Goal: Information Seeking & Learning: Learn about a topic

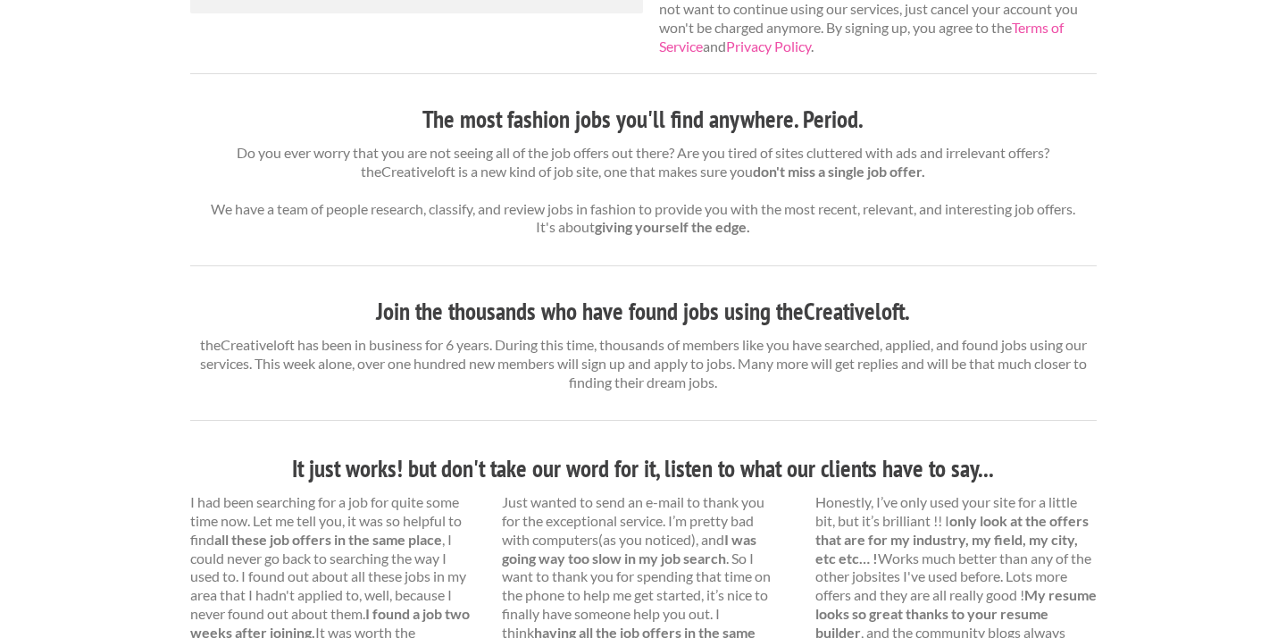
scroll to position [667, 0]
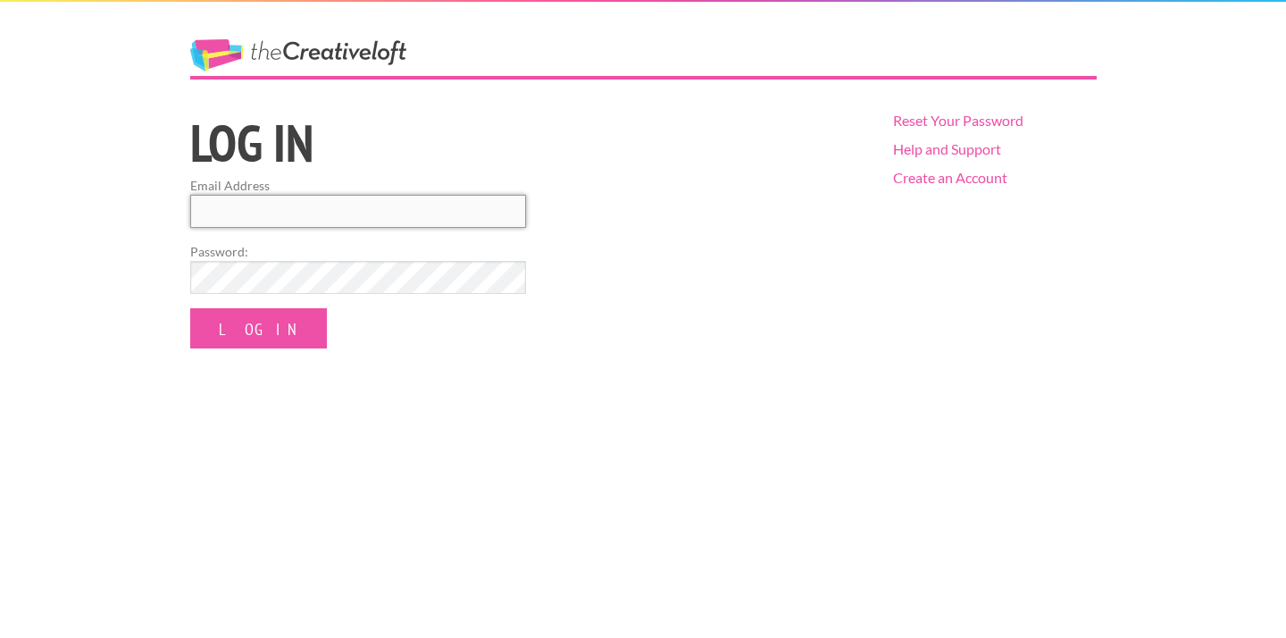
type input "duncandahlia11@gmail.com"
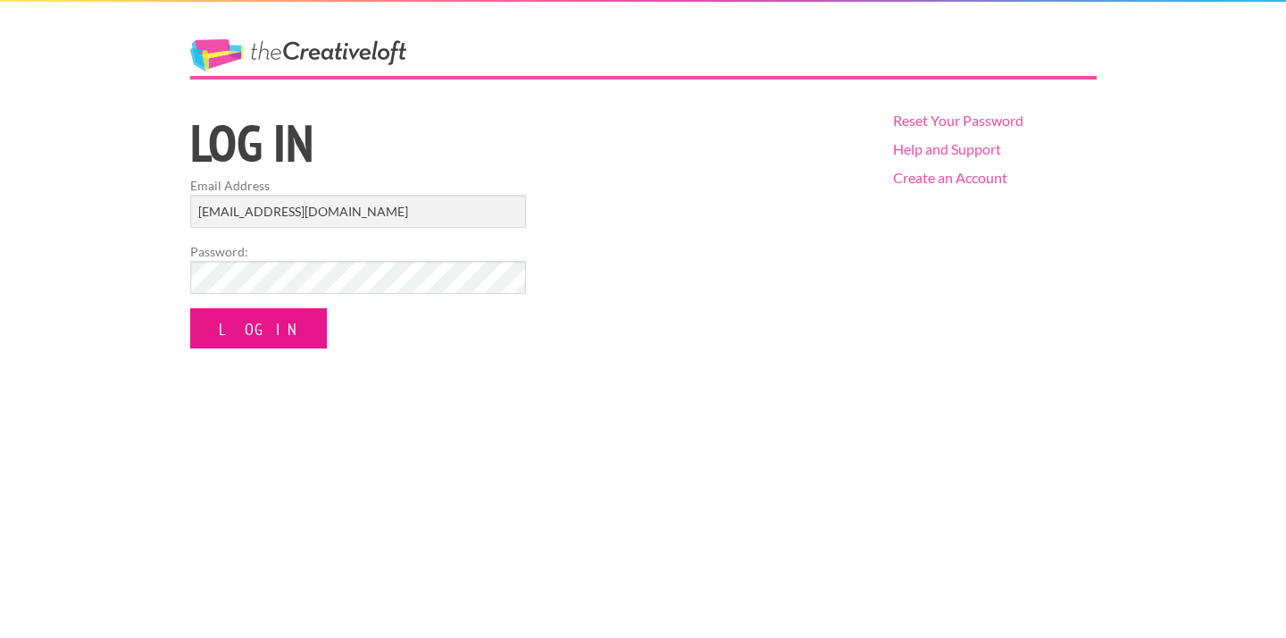
click at [267, 329] on input "Log In" at bounding box center [258, 328] width 137 height 40
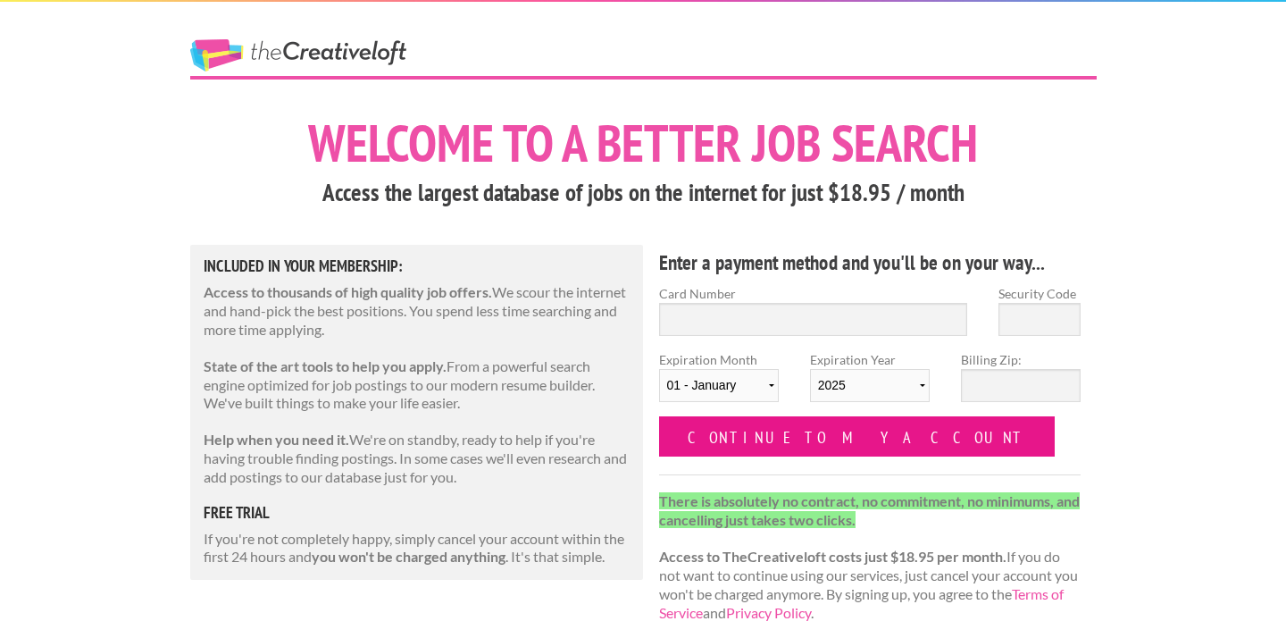
click at [728, 444] on input "Continue to my account" at bounding box center [857, 436] width 397 height 40
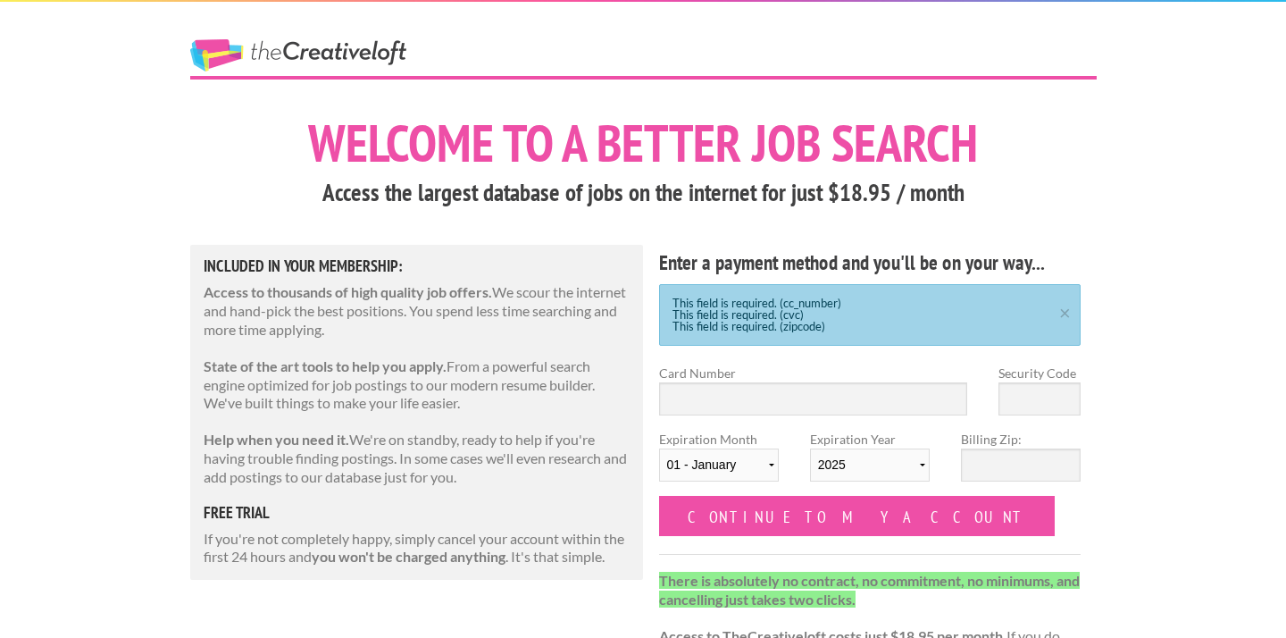
click at [1089, 139] on h1 "Welcome to a better job search" at bounding box center [643, 143] width 907 height 52
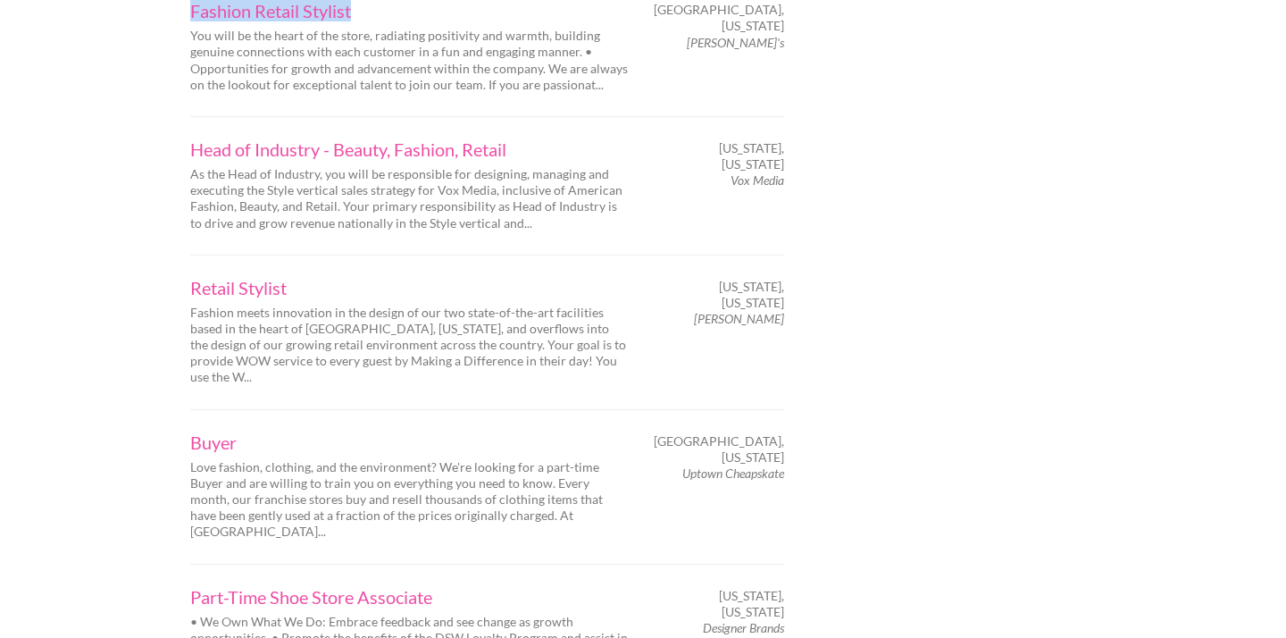
scroll to position [2771, 0]
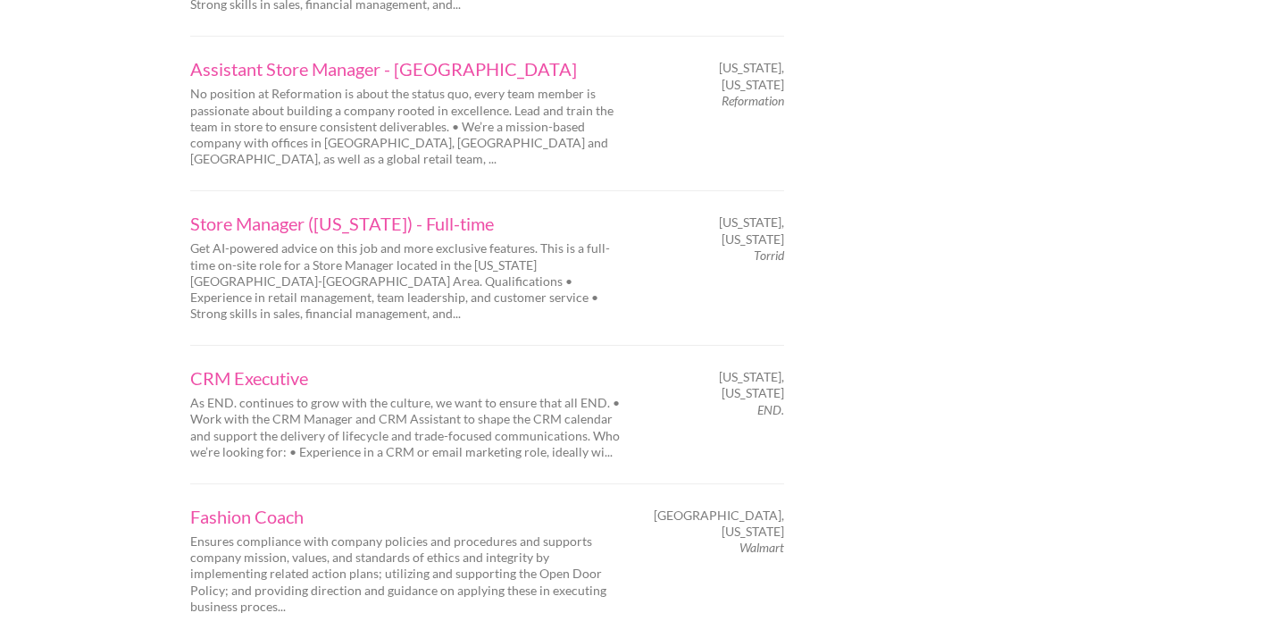
scroll to position [2854, 0]
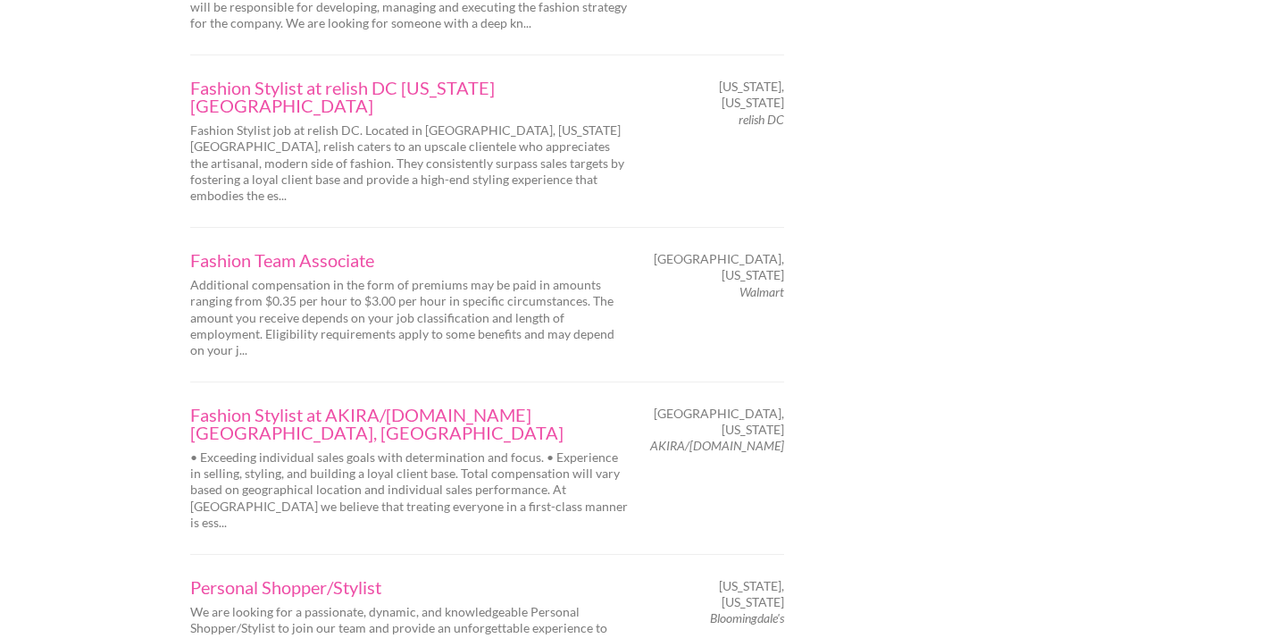
scroll to position [2720, 0]
